Goal: Transaction & Acquisition: Purchase product/service

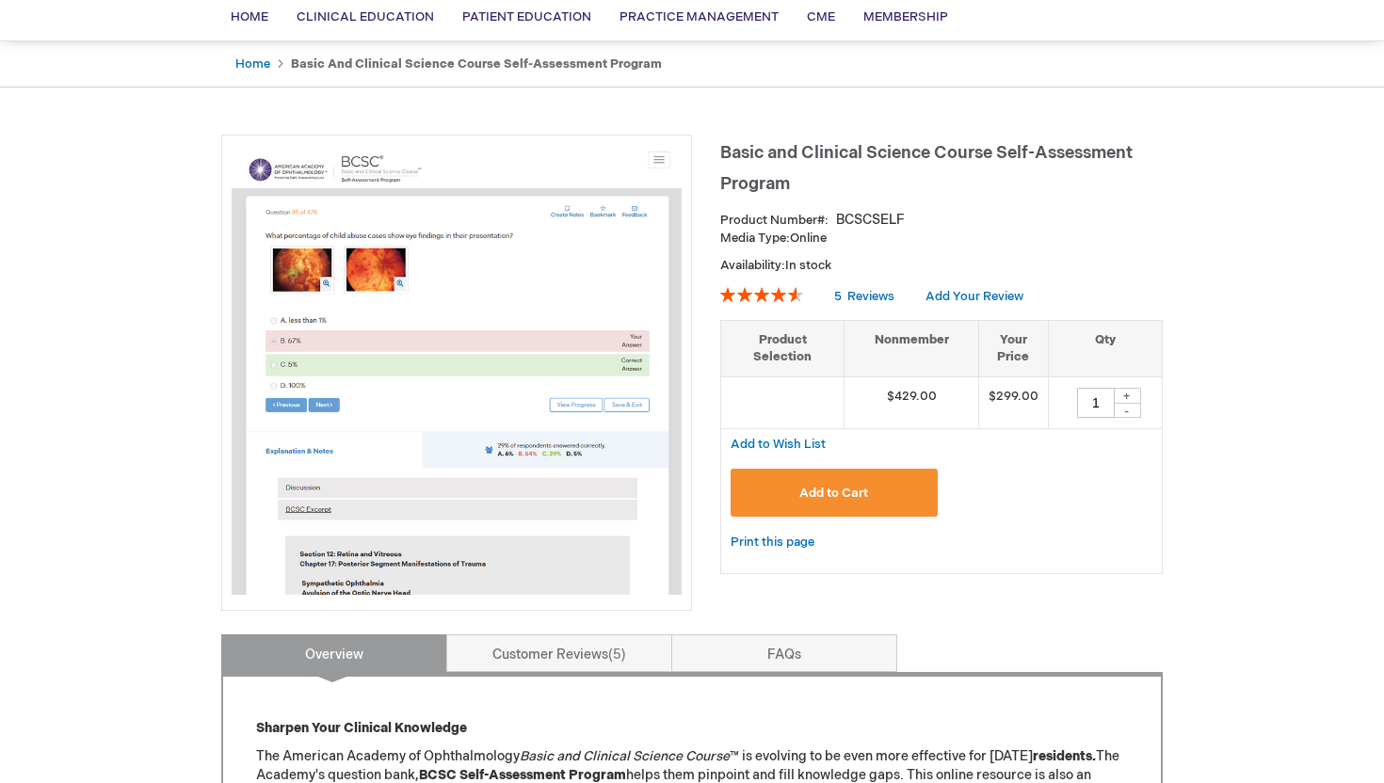
scroll to position [220, 0]
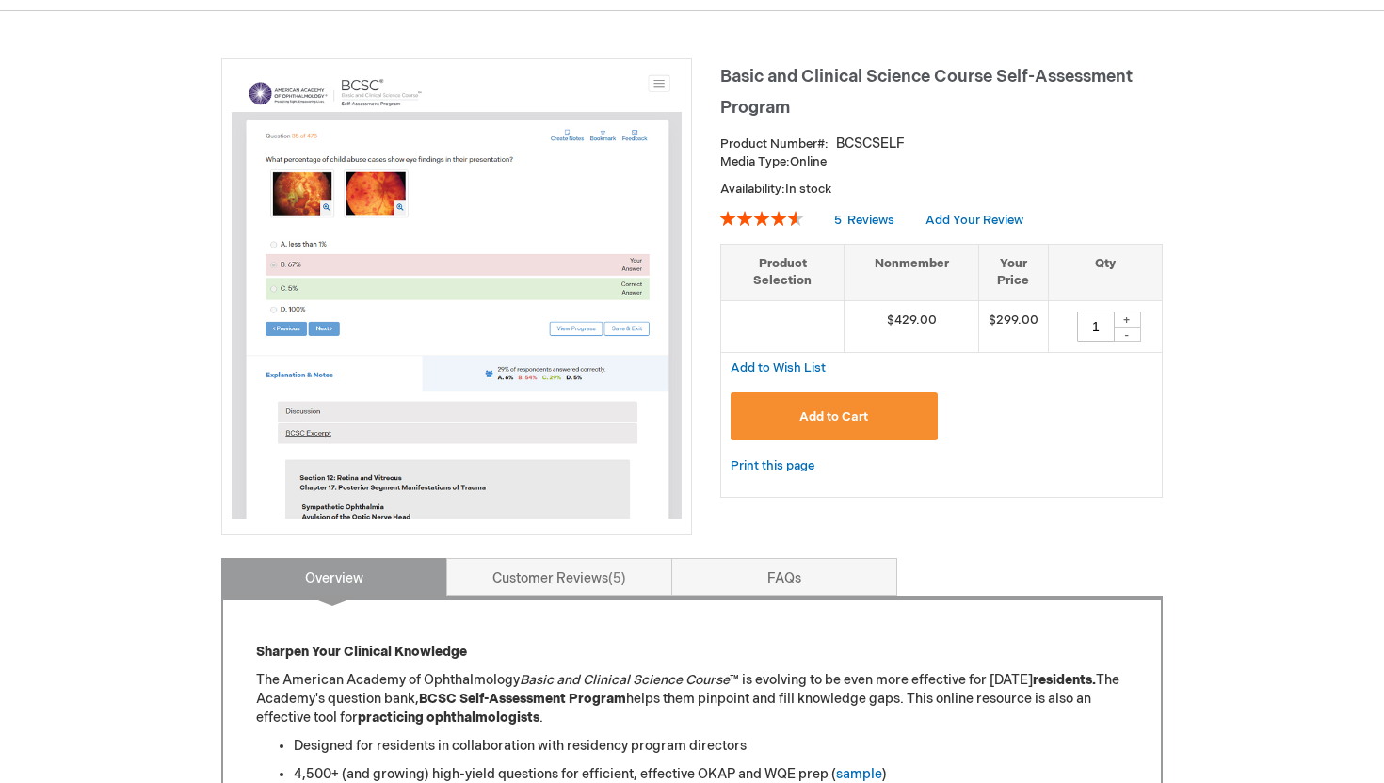
click at [850, 415] on span "Add to Cart" at bounding box center [833, 416] width 69 height 15
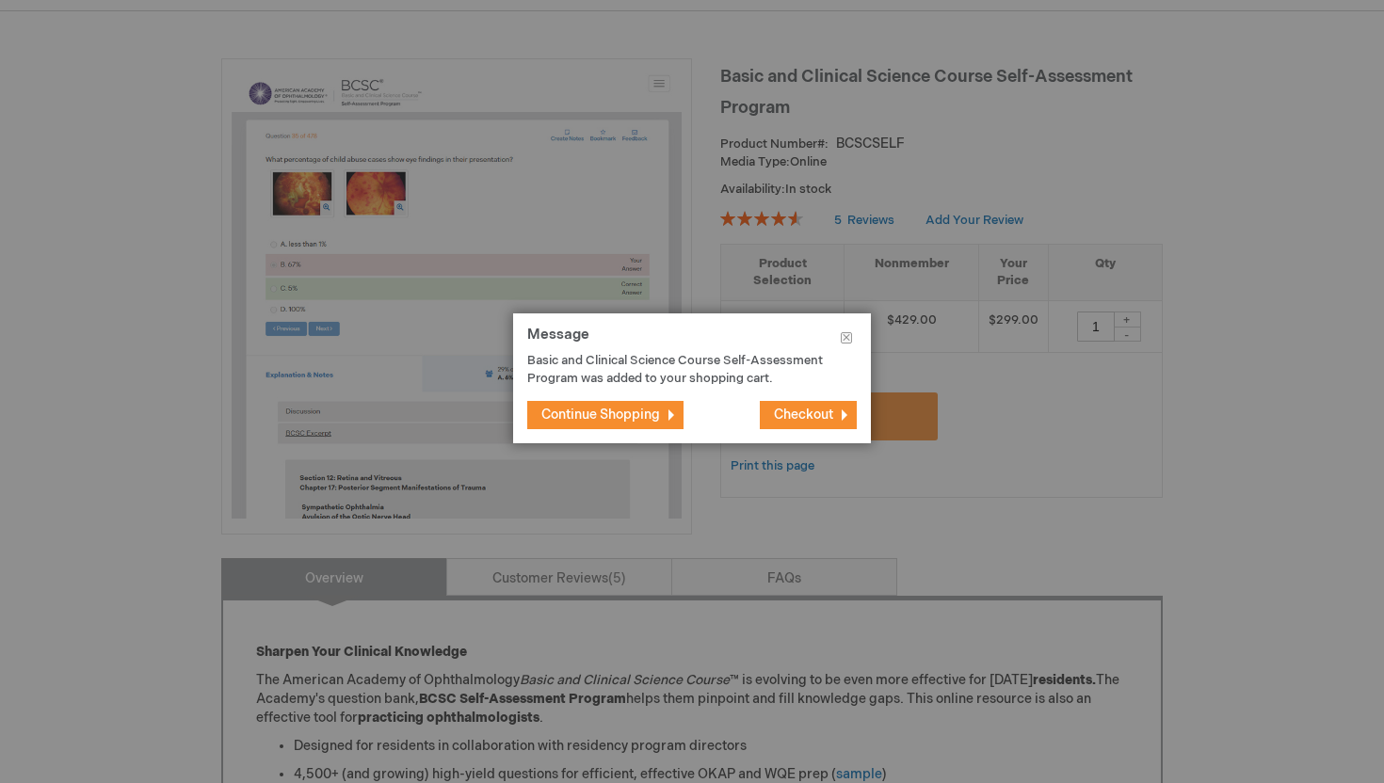
click at [824, 421] on span "Checkout" at bounding box center [803, 415] width 59 height 16
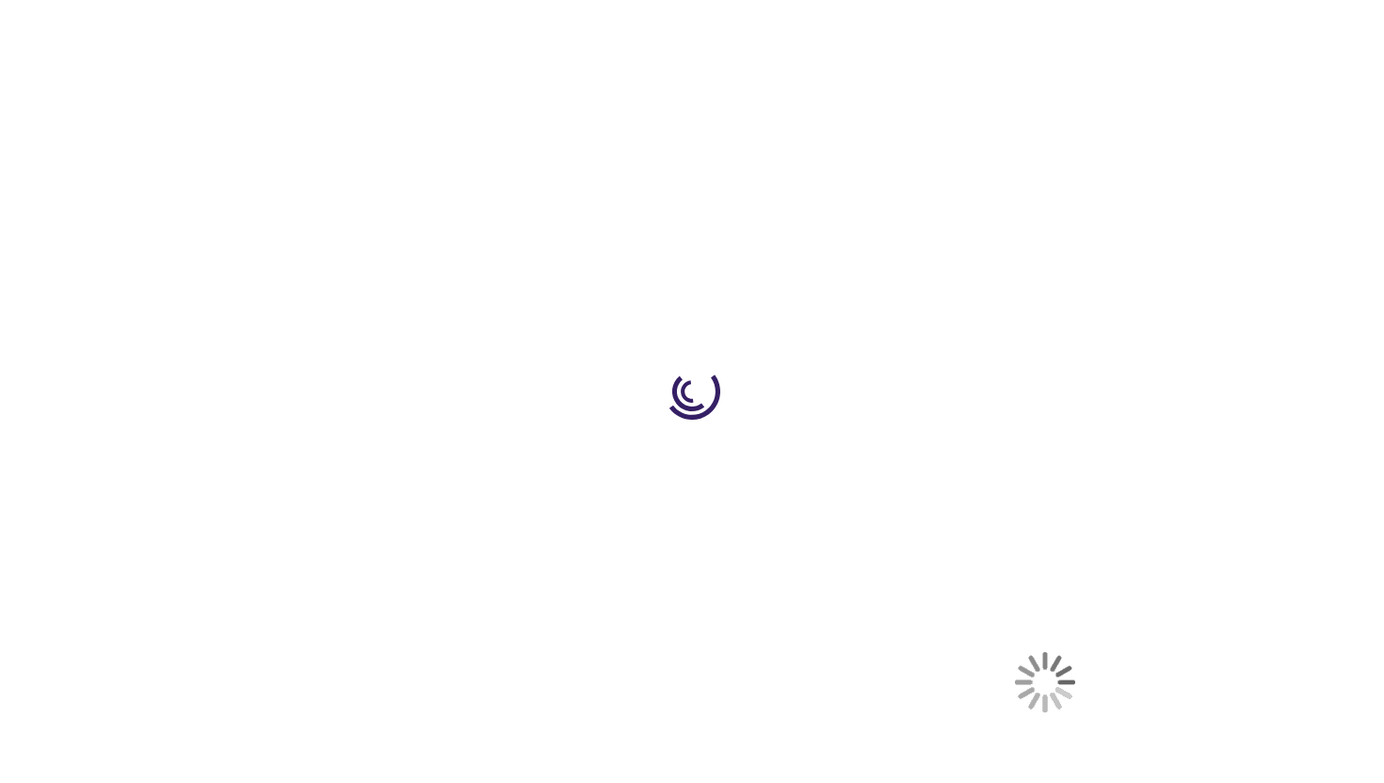
select select "CA"
select select "74"
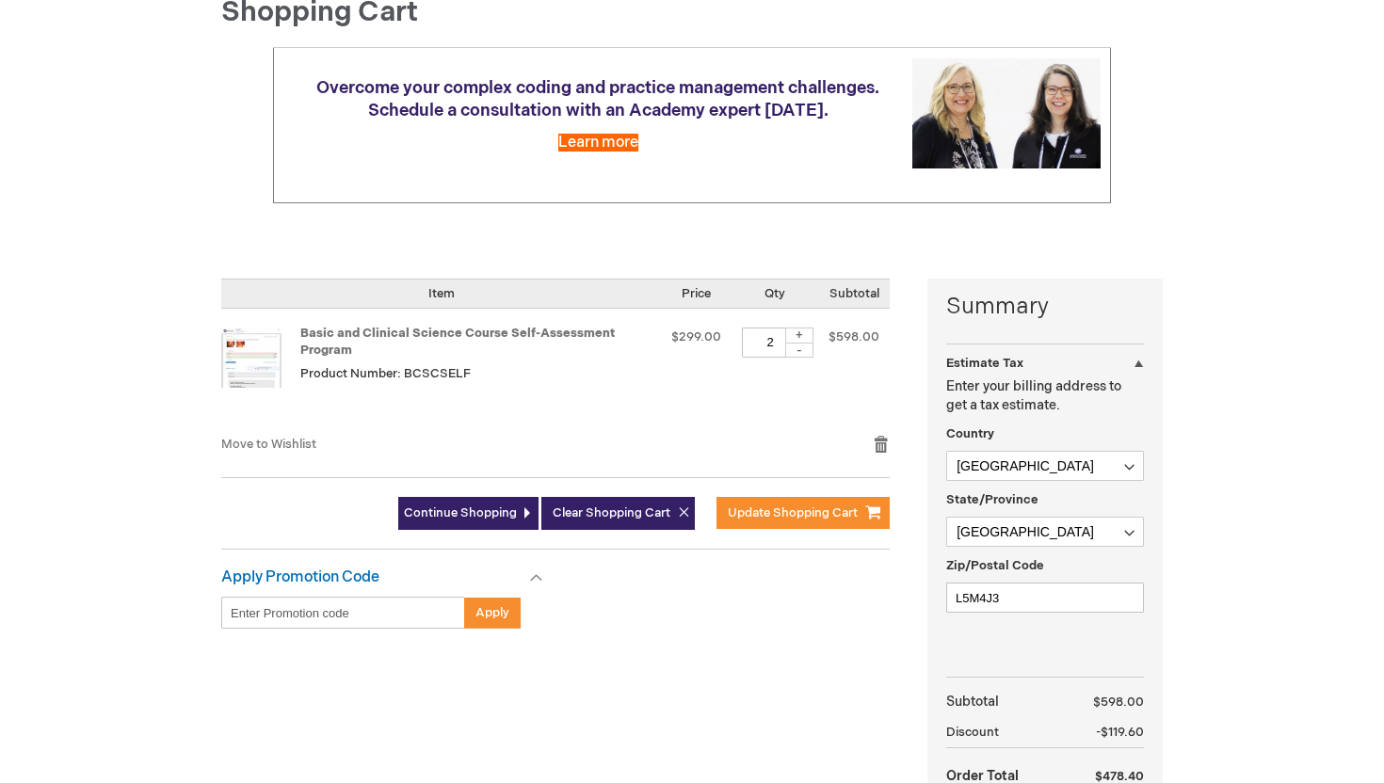
scroll to position [239, 0]
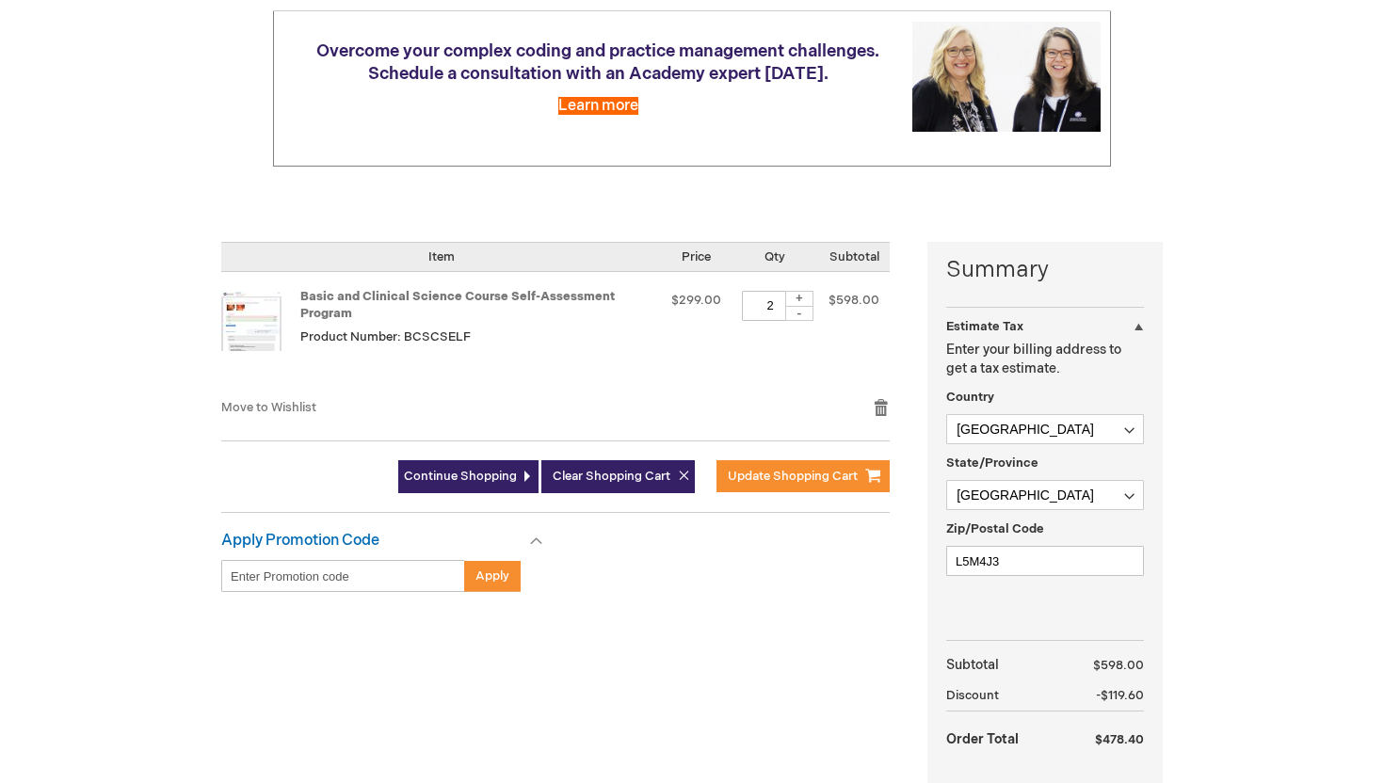
click at [805, 315] on div "-" at bounding box center [799, 313] width 28 height 15
click at [661, 350] on td "Basic and Clinical Science Course Self-Assessment Program Product Number: BCSCS…" at bounding box center [441, 335] width 440 height 126
click at [0, 544] on div at bounding box center [0, 544] width 0 height 0
click at [792, 310] on div "-" at bounding box center [799, 313] width 28 height 15
click at [800, 300] on div "+" at bounding box center [799, 299] width 28 height 16
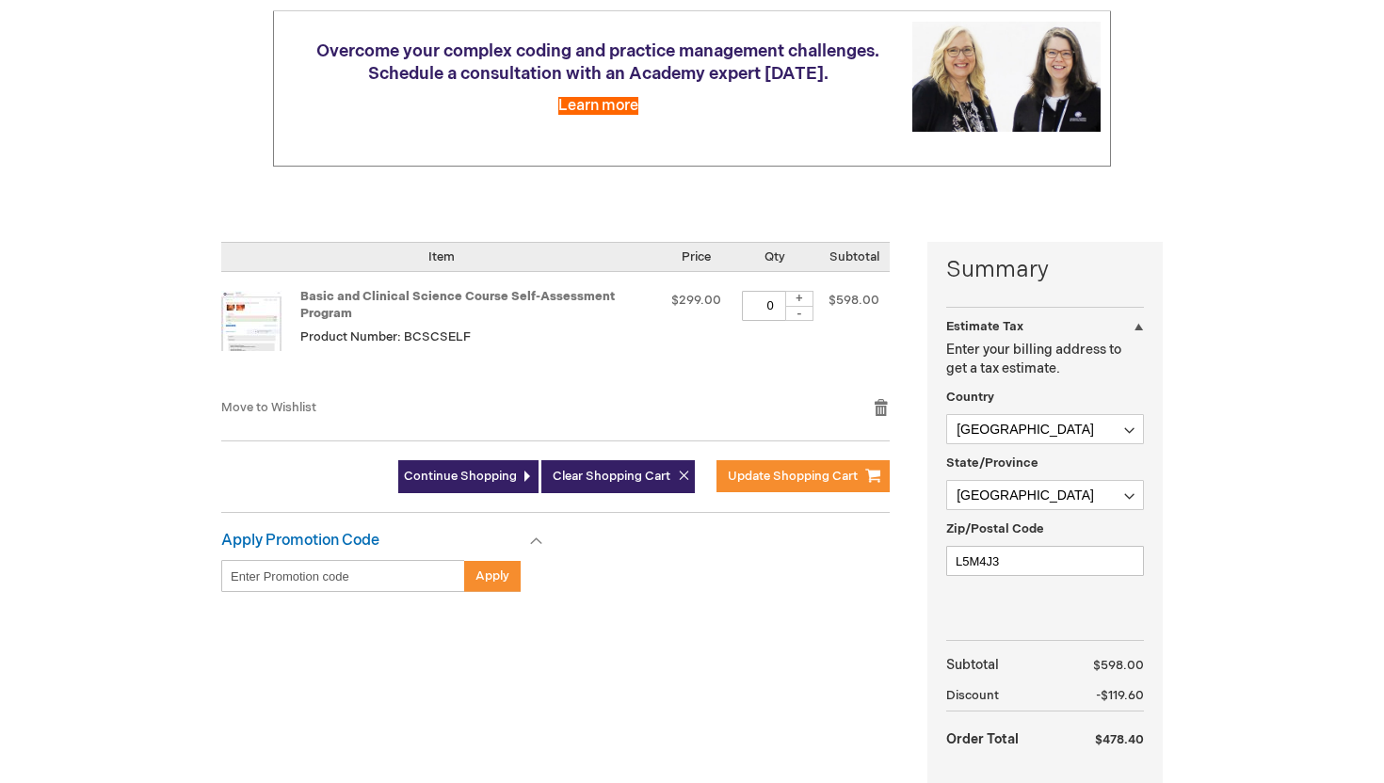
type input "1"
click at [766, 472] on span "Update Shopping Cart" at bounding box center [793, 476] width 130 height 15
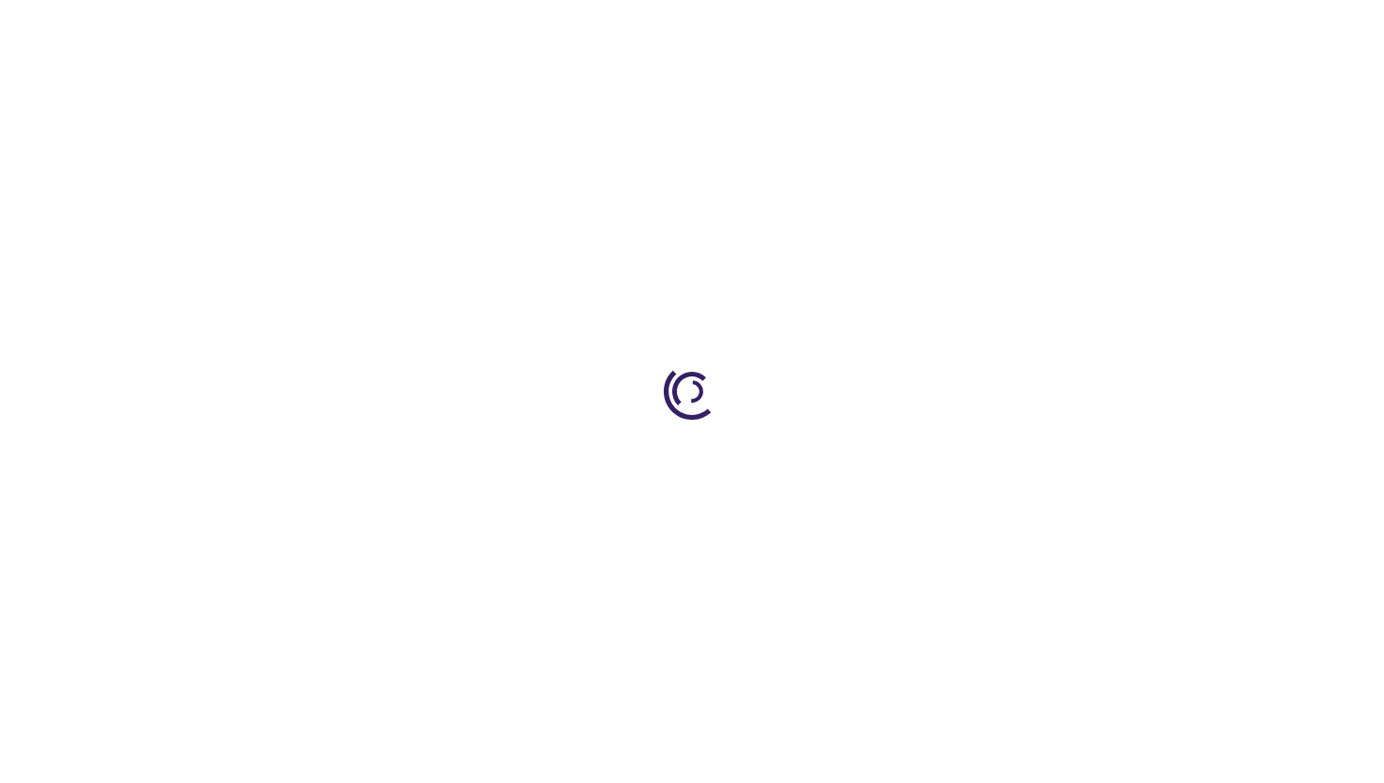
select select "CA"
select select "74"
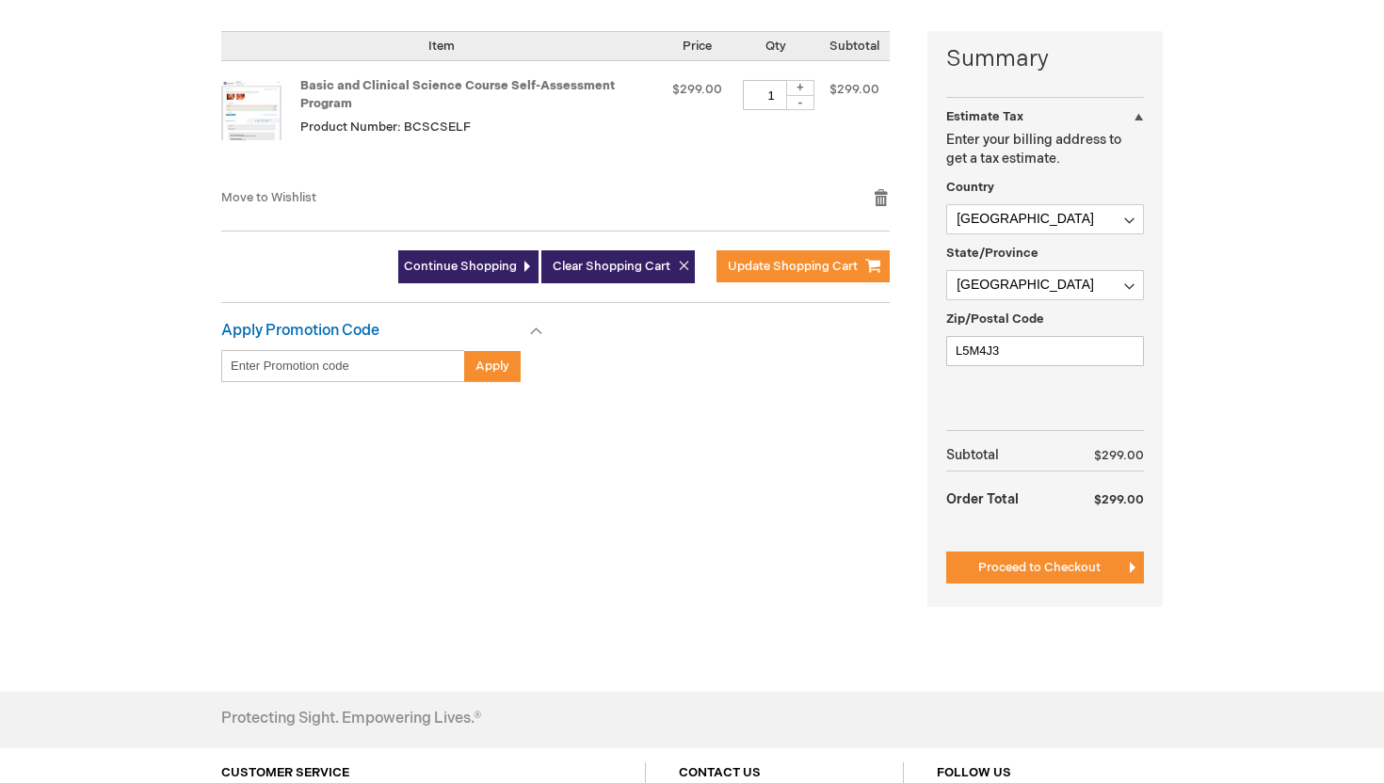
scroll to position [501, 0]
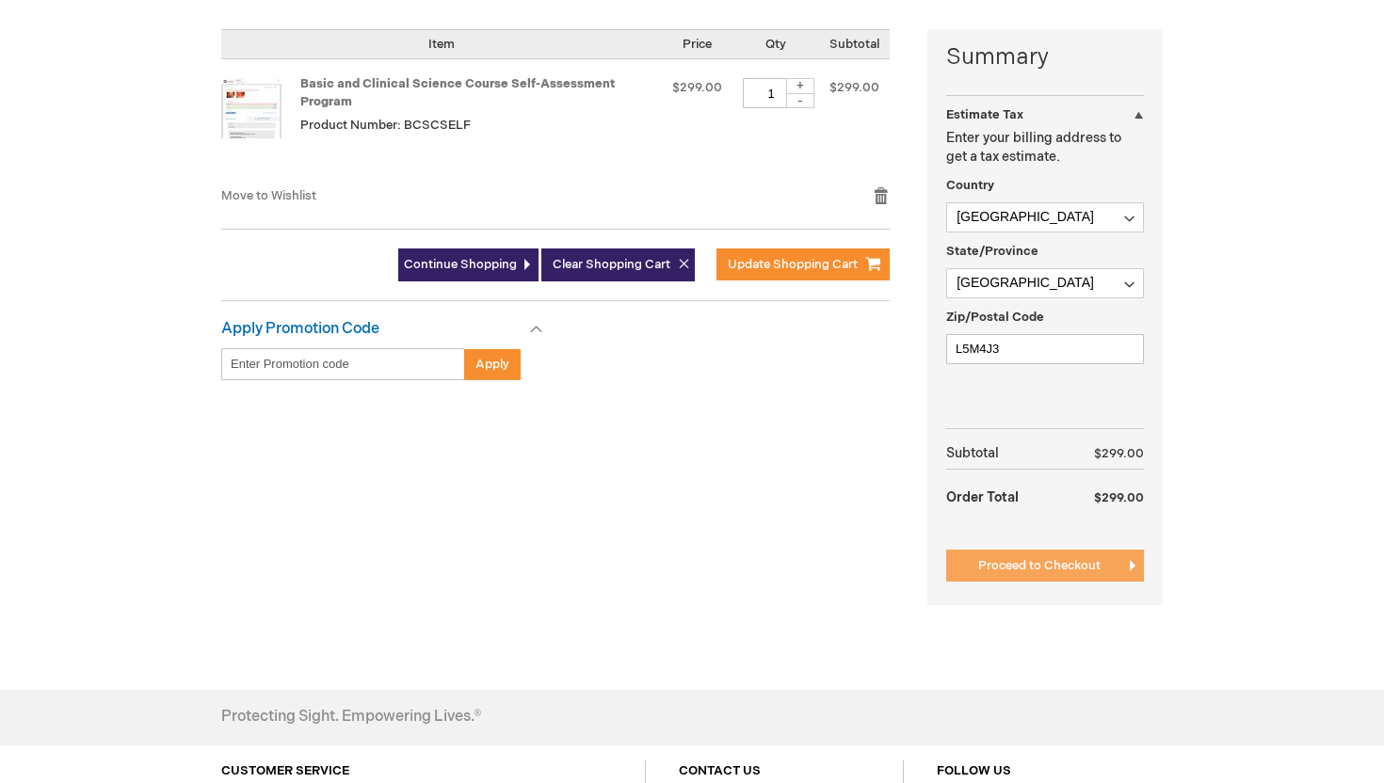
click at [1054, 558] on span "Proceed to Checkout" at bounding box center [1039, 565] width 122 height 15
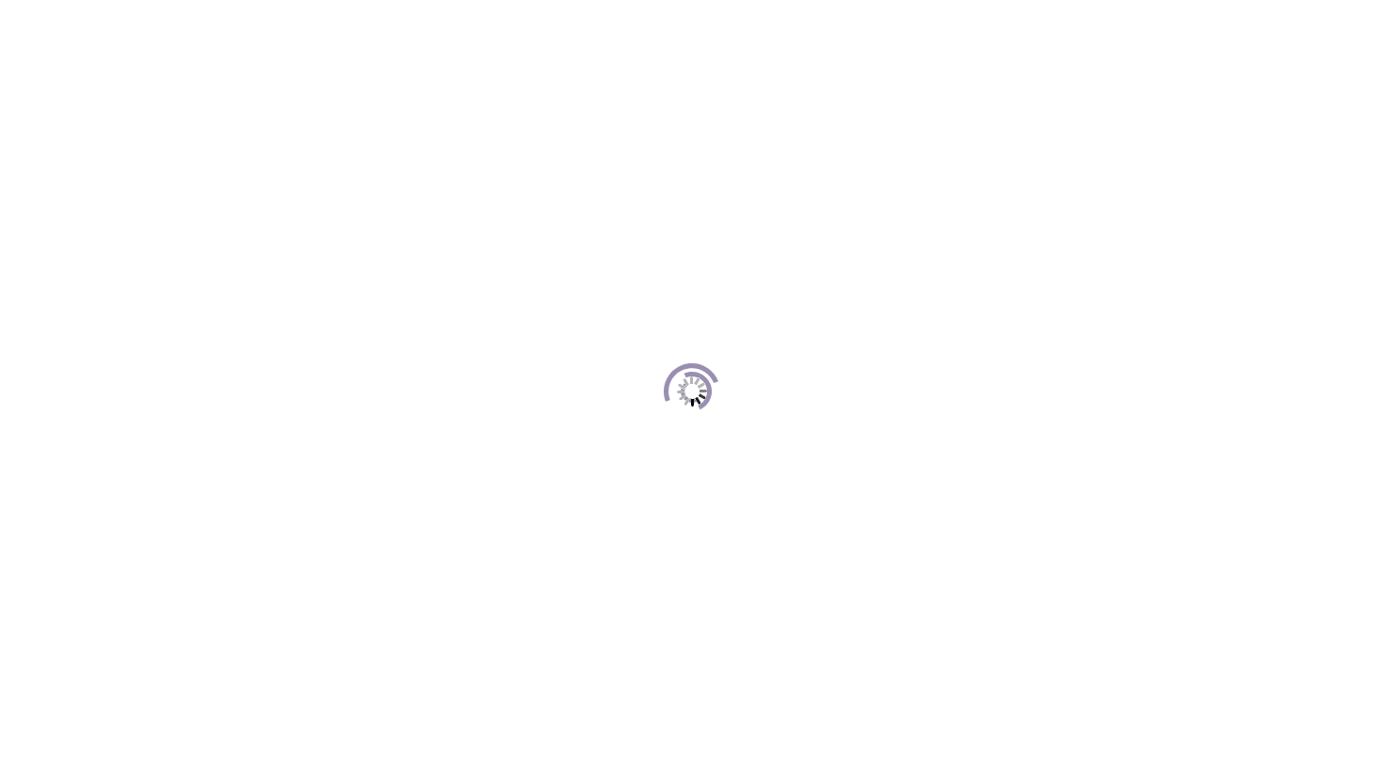
scroll to position [258, 0]
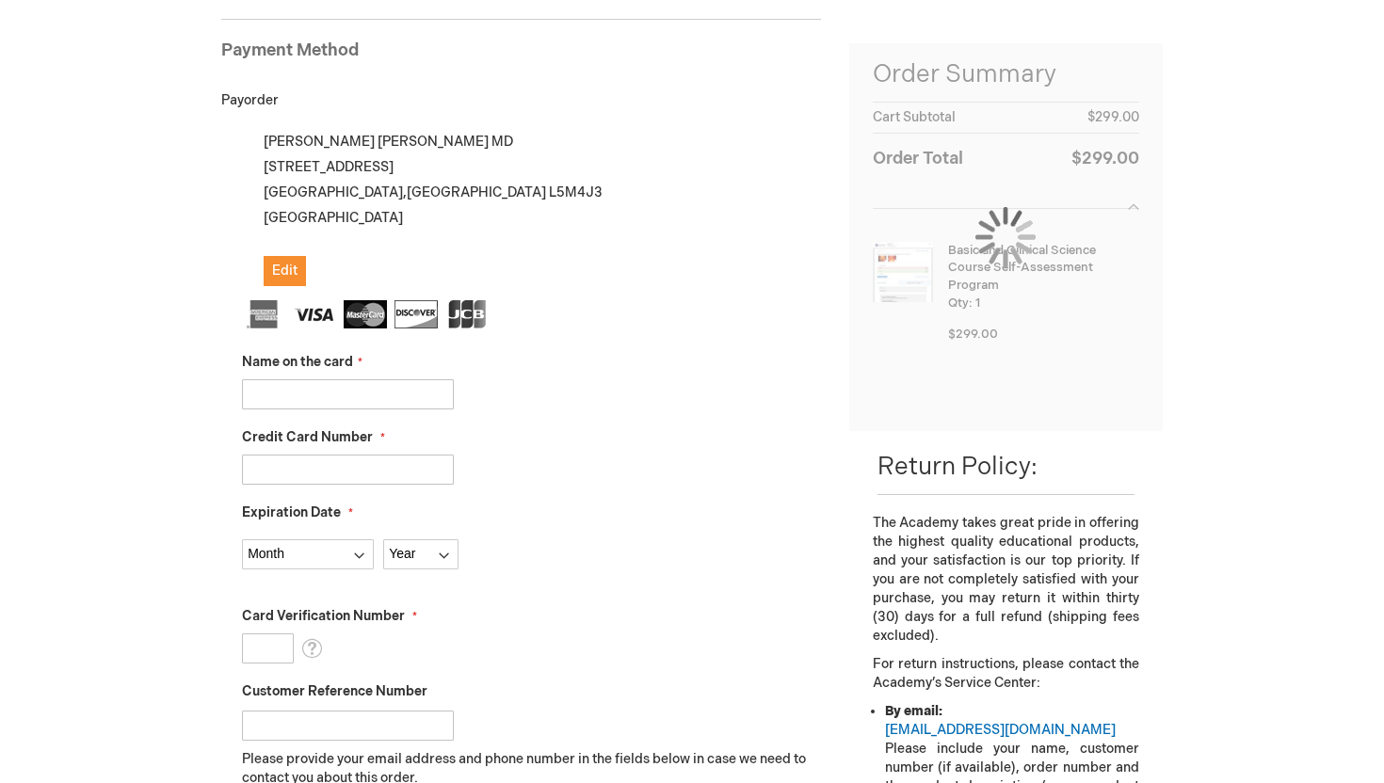
click at [387, 396] on input "Name on the card" at bounding box center [348, 394] width 212 height 30
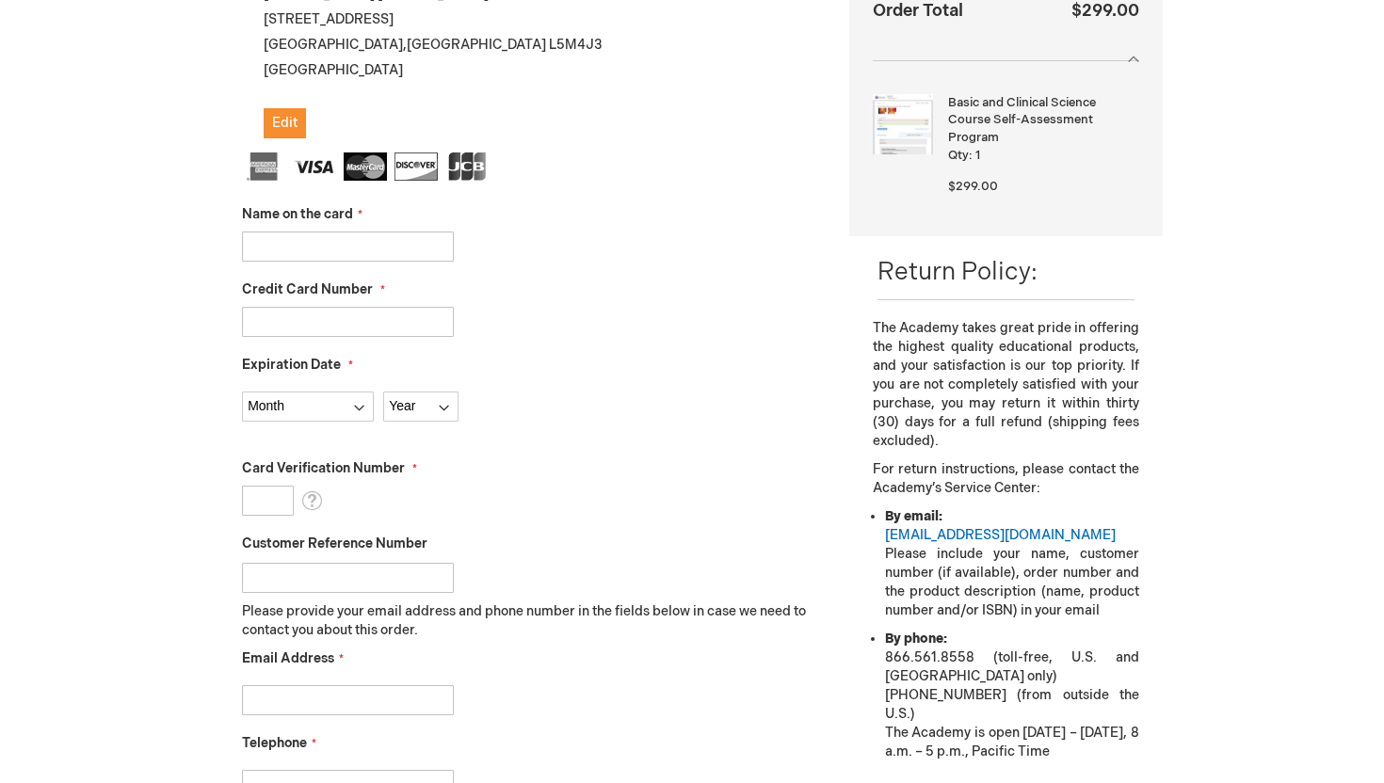
scroll to position [416, 0]
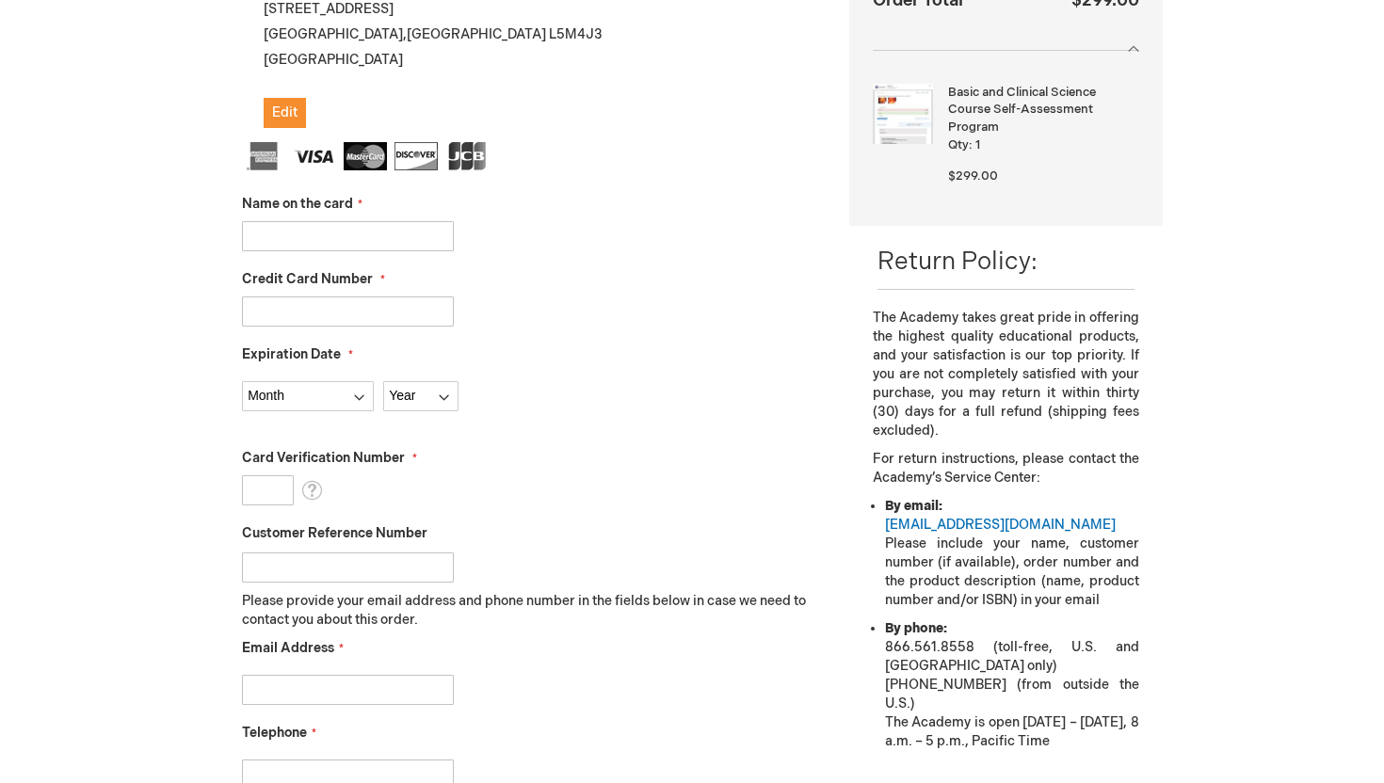
click at [408, 256] on fieldset "Name on the card Credit Card Number Expiration Date Month Year" at bounding box center [531, 475] width 579 height 666
click at [398, 244] on input "Name on the card" at bounding box center [348, 236] width 212 height 30
type input "Jaskirat Takhar"
type input "4266841807259104"
select select "2"
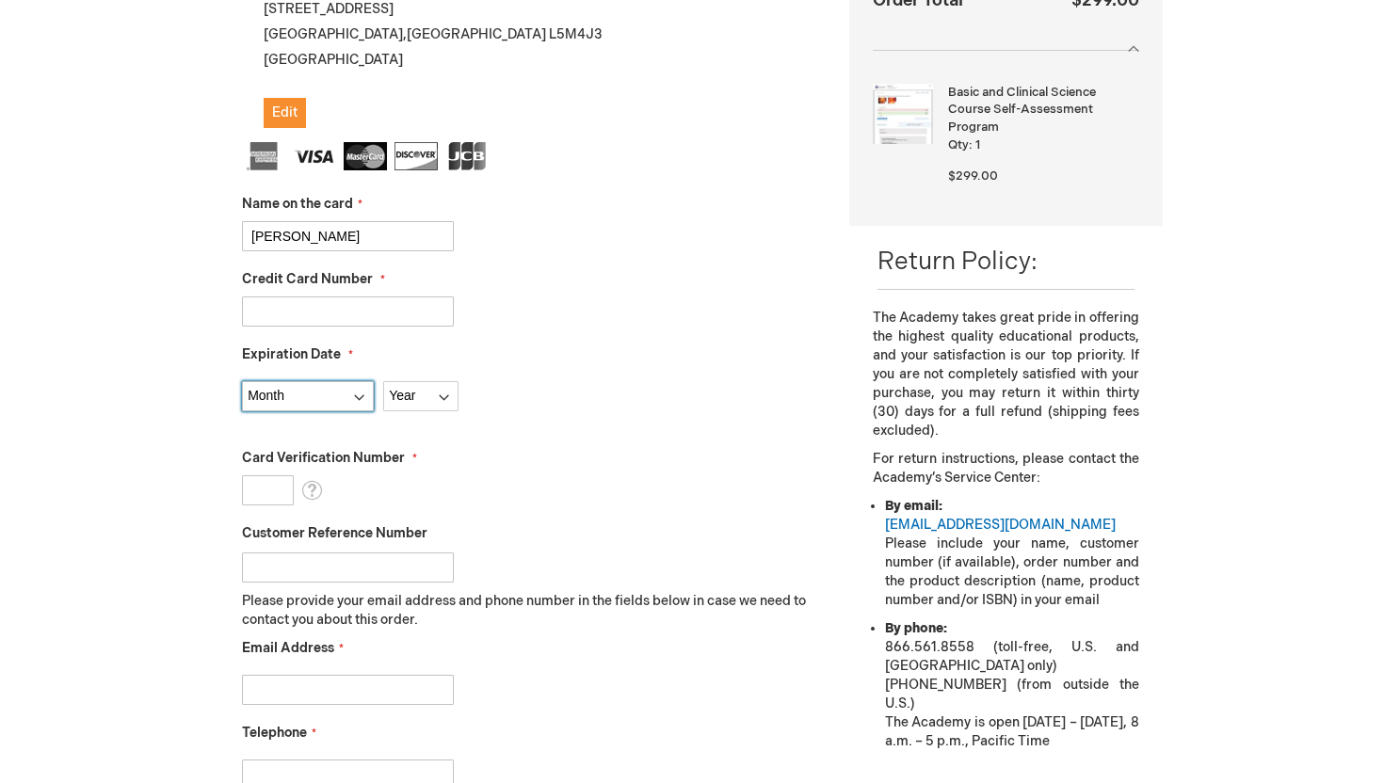
select select "2029"
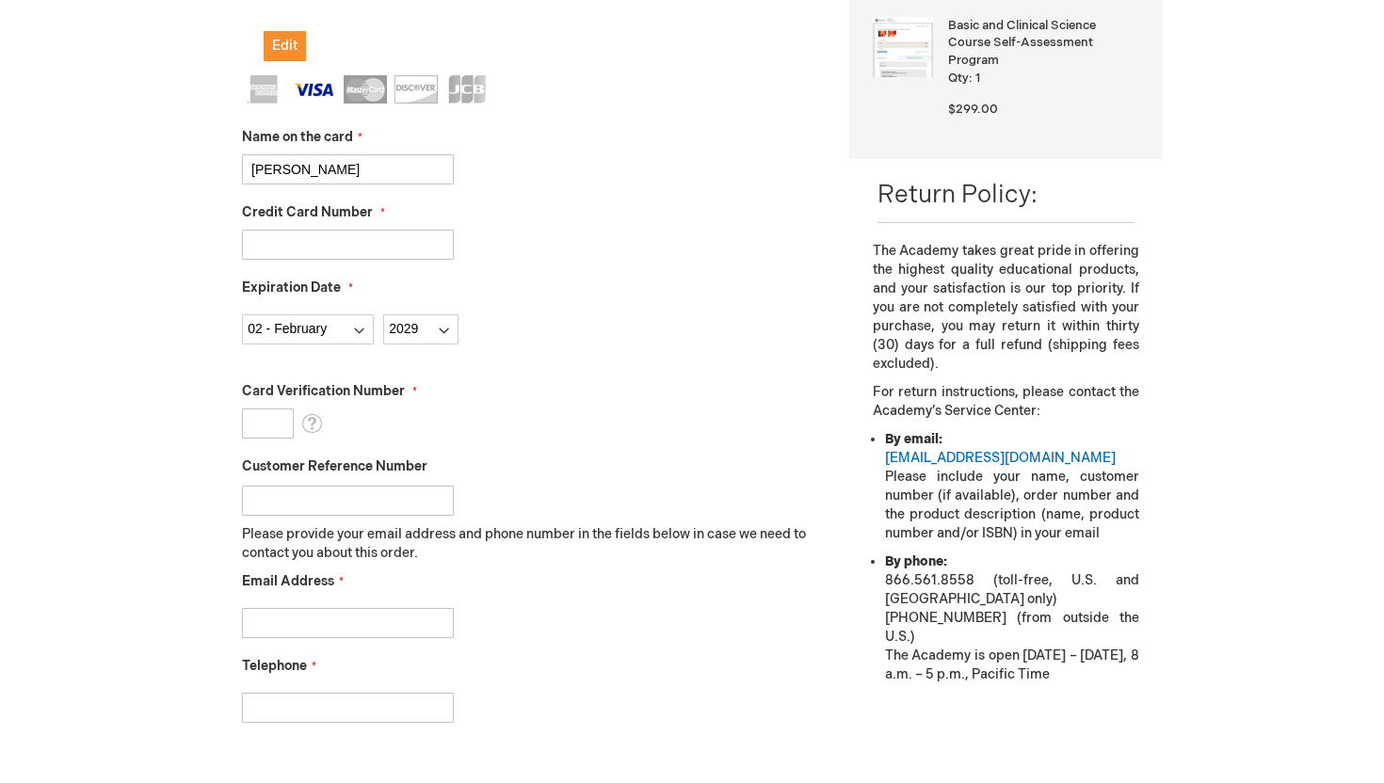
scroll to position [607, 0]
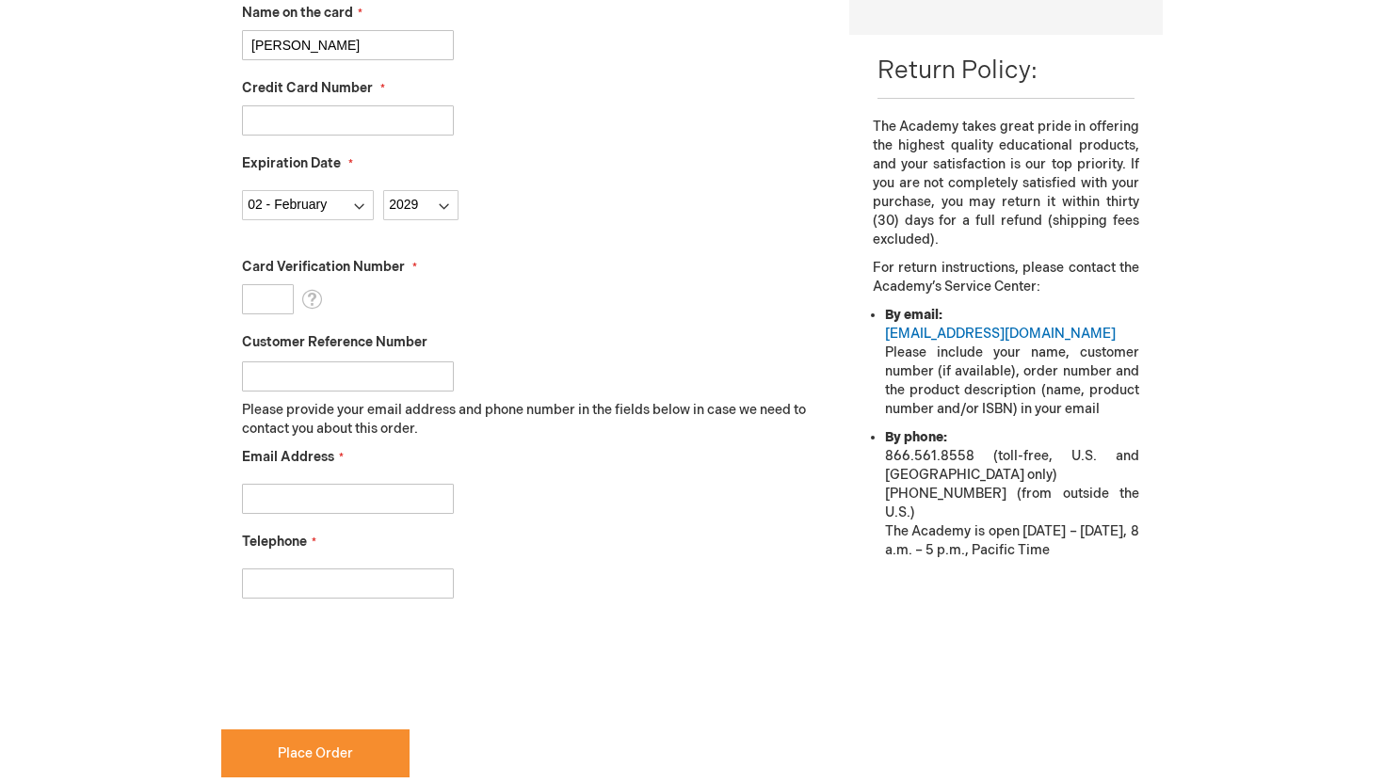
click at [278, 299] on input "Card Verification Number" at bounding box center [268, 299] width 52 height 30
type input "887"
click at [350, 485] on input "Email Address" at bounding box center [348, 499] width 212 height 30
type input "kirat.takhar@gmail.com"
click at [392, 579] on input "8085422028" at bounding box center [348, 583] width 212 height 30
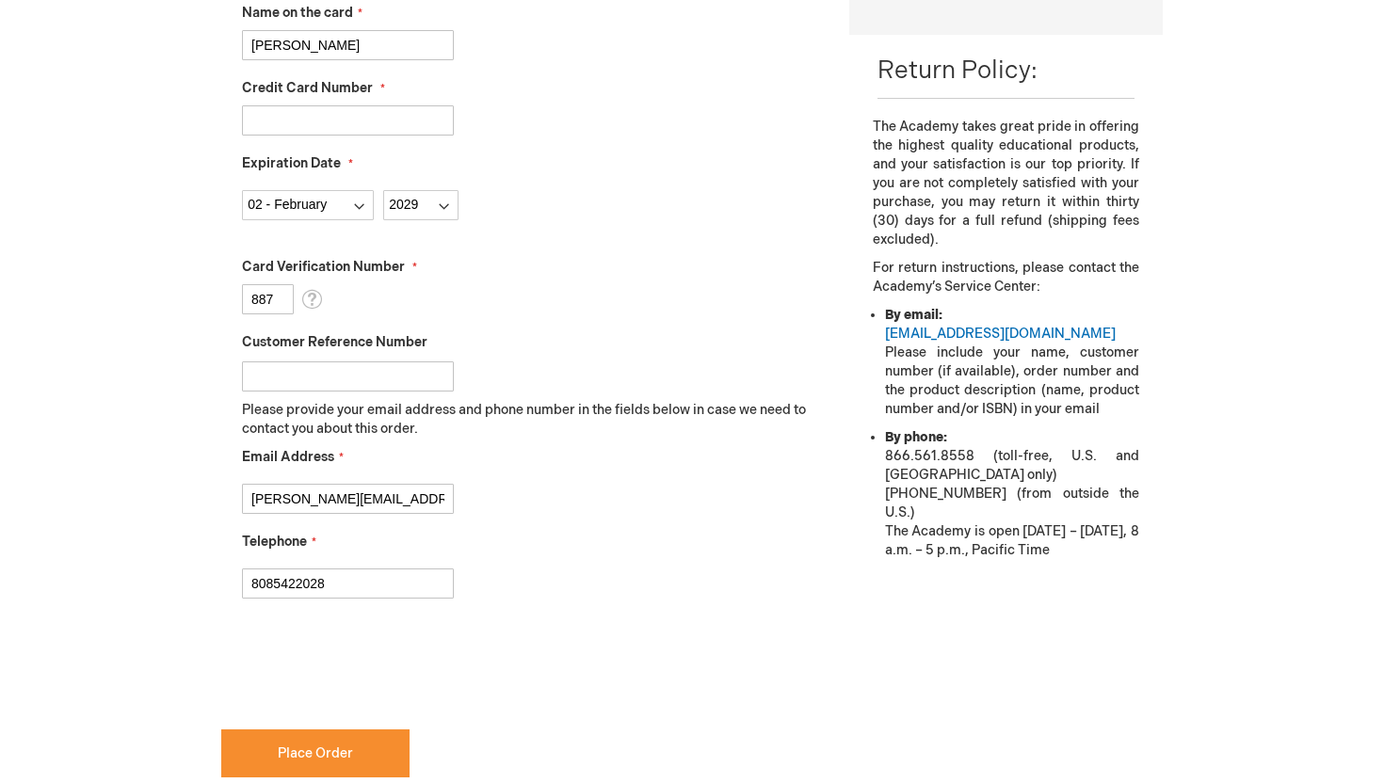
click at [392, 579] on input "8085422028" at bounding box center [348, 583] width 212 height 30
type input "4268996936"
checkbox input "true"
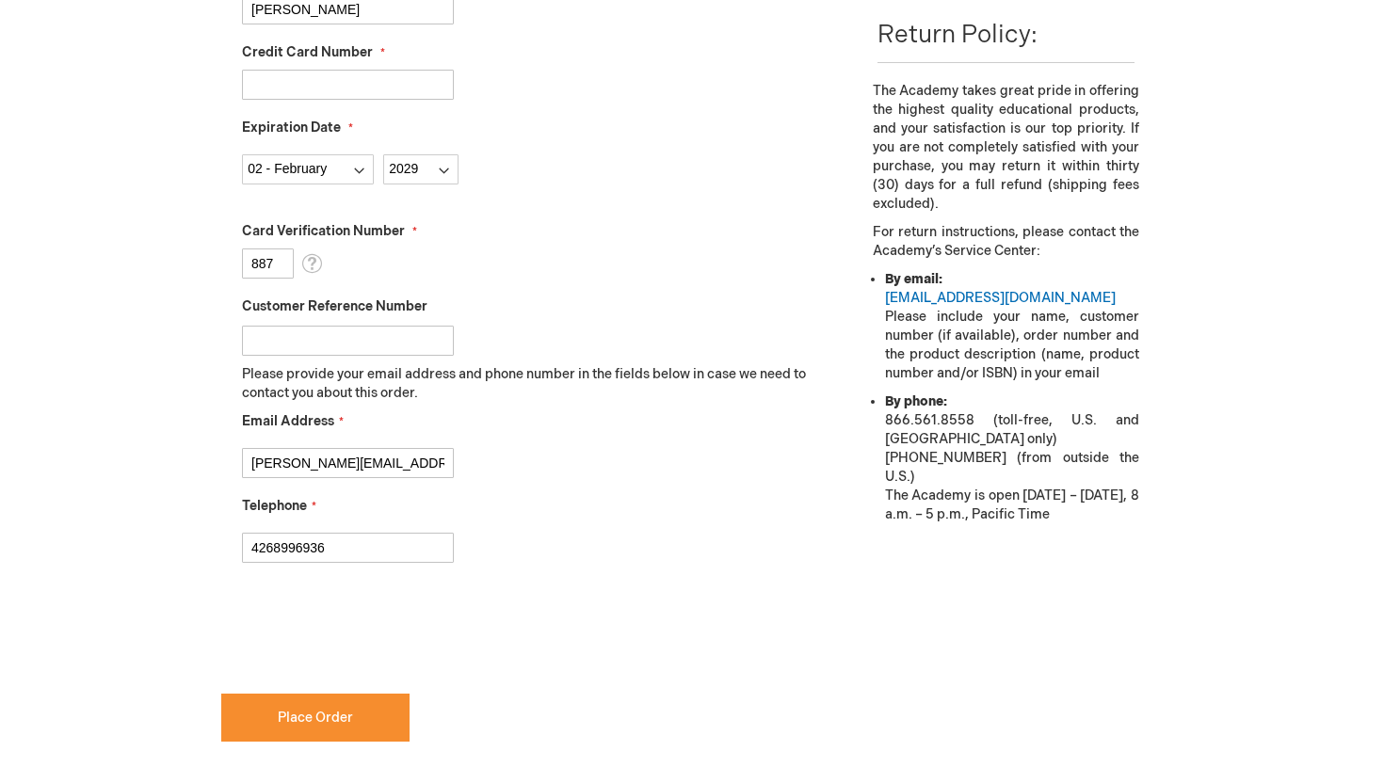
scroll to position [644, 0]
click at [322, 713] on span "Place Order" at bounding box center [315, 717] width 75 height 16
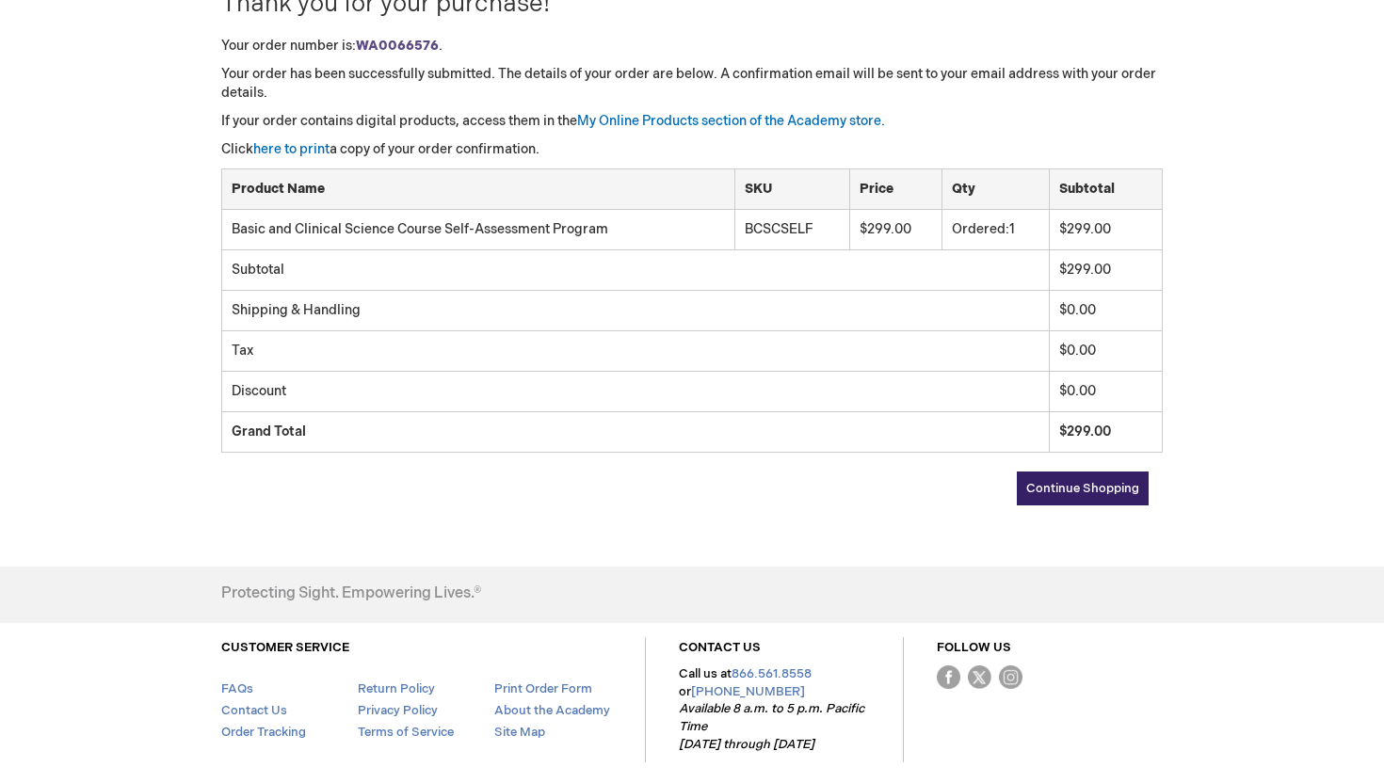
scroll to position [279, 0]
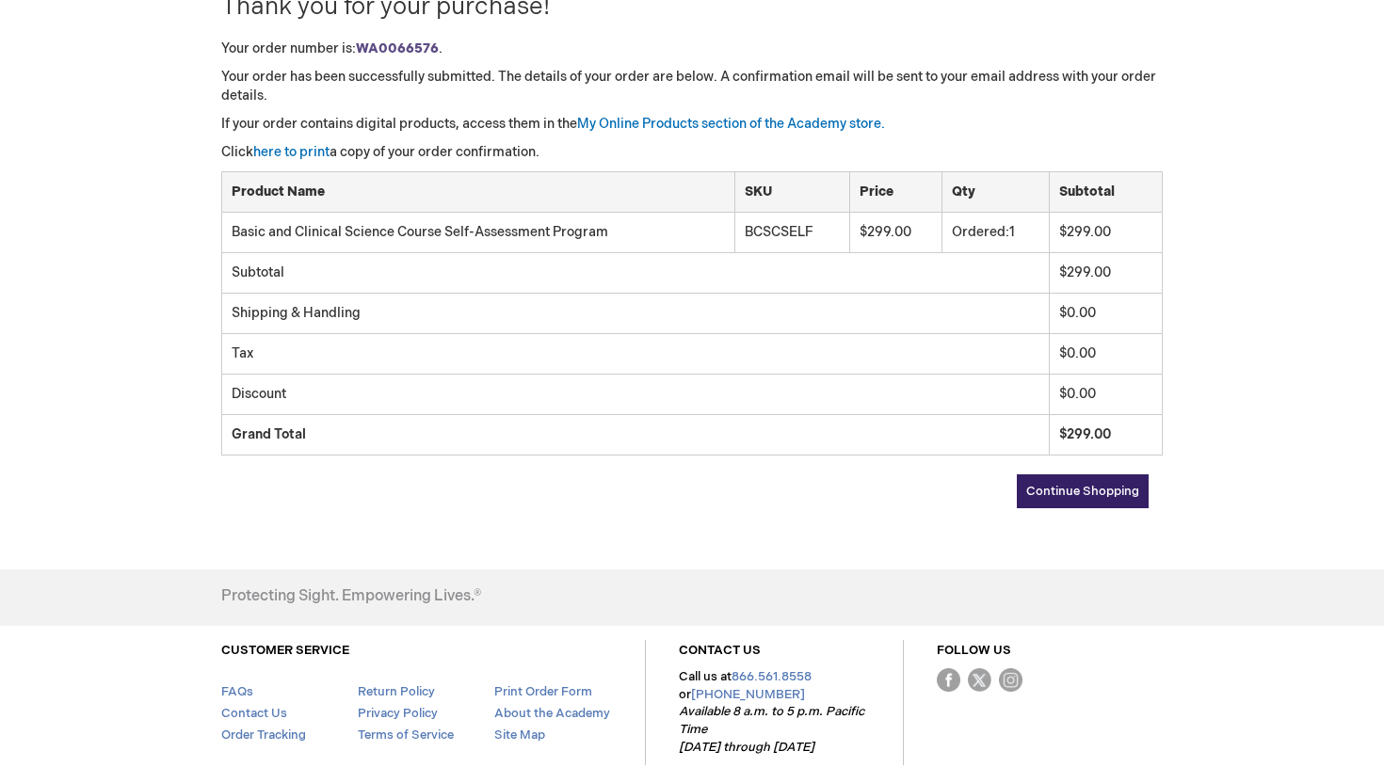
click at [1098, 481] on link "Continue Shopping" at bounding box center [1082, 491] width 132 height 34
